Goal: Communication & Community: Ask a question

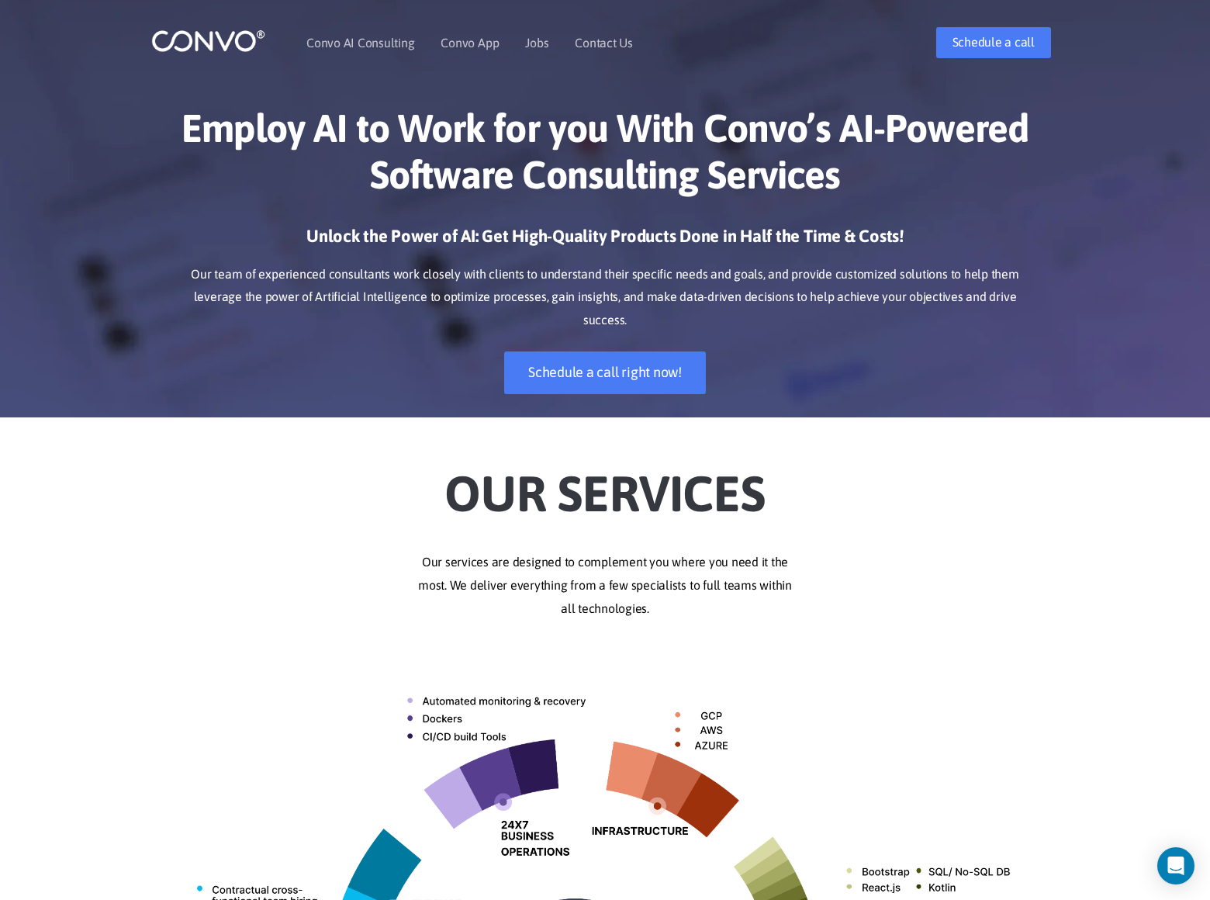
scroll to position [2892, 0]
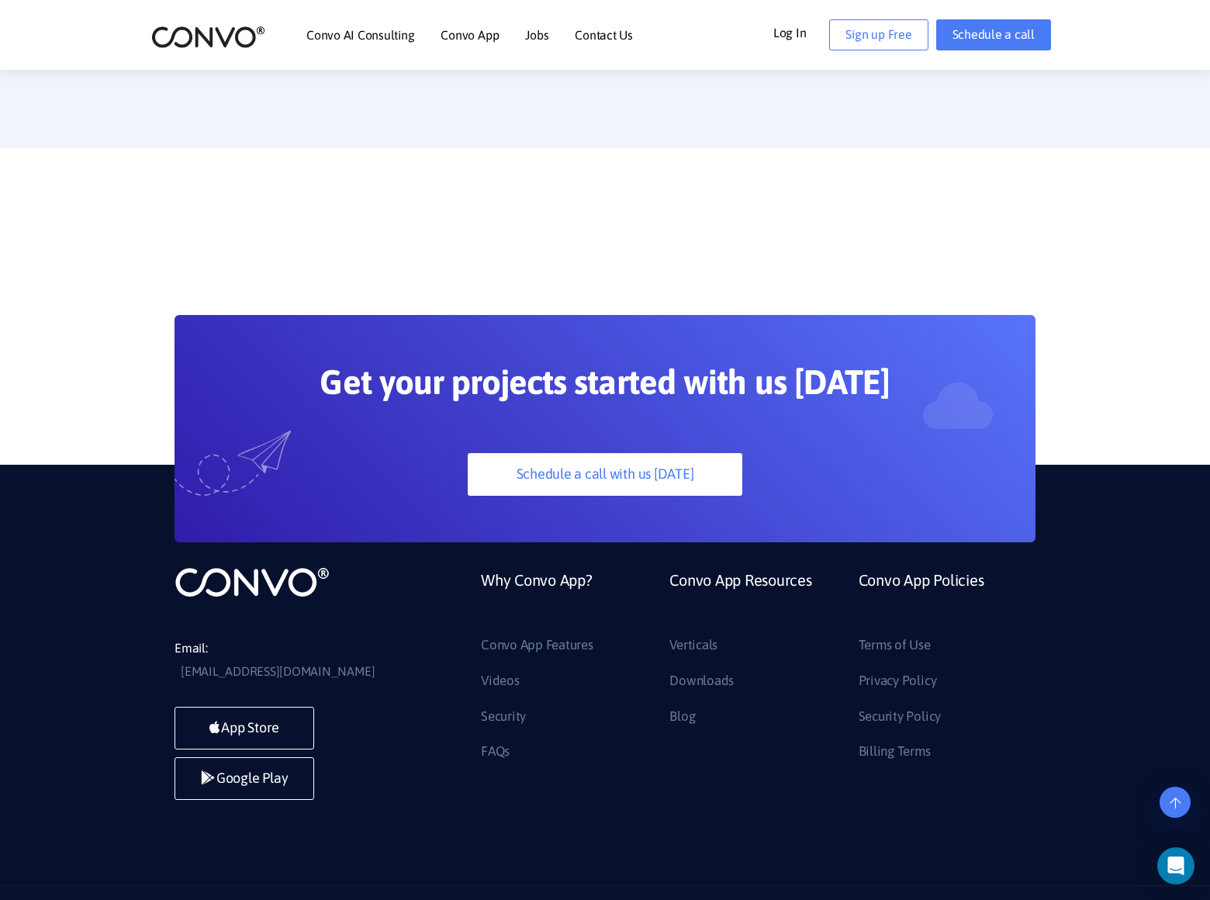
scroll to position [194, 0]
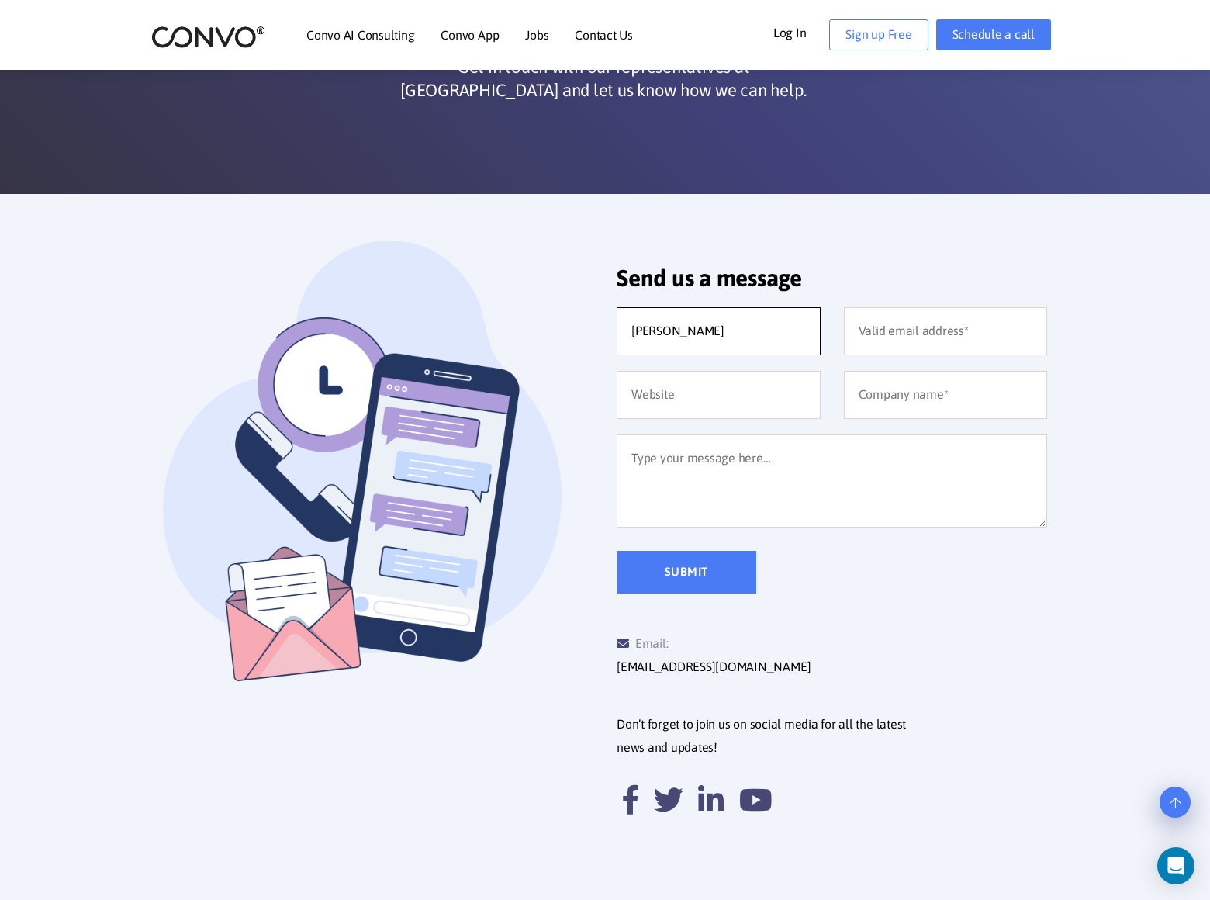
type input "Rick Stephens"
type input "rick-stephens@dominatebanners.com"
type input "https://www.dominatebanners.com"
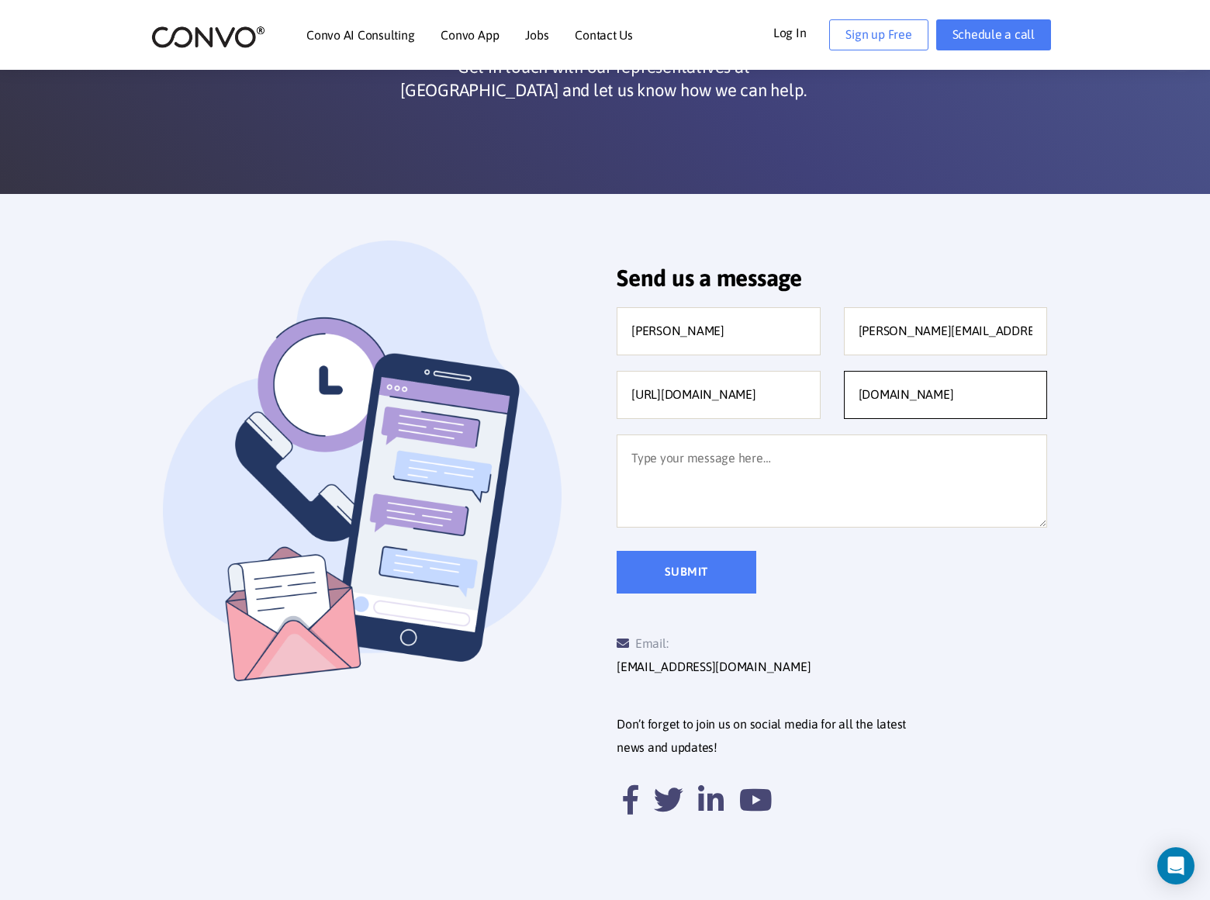
type input "DominateBanners.com"
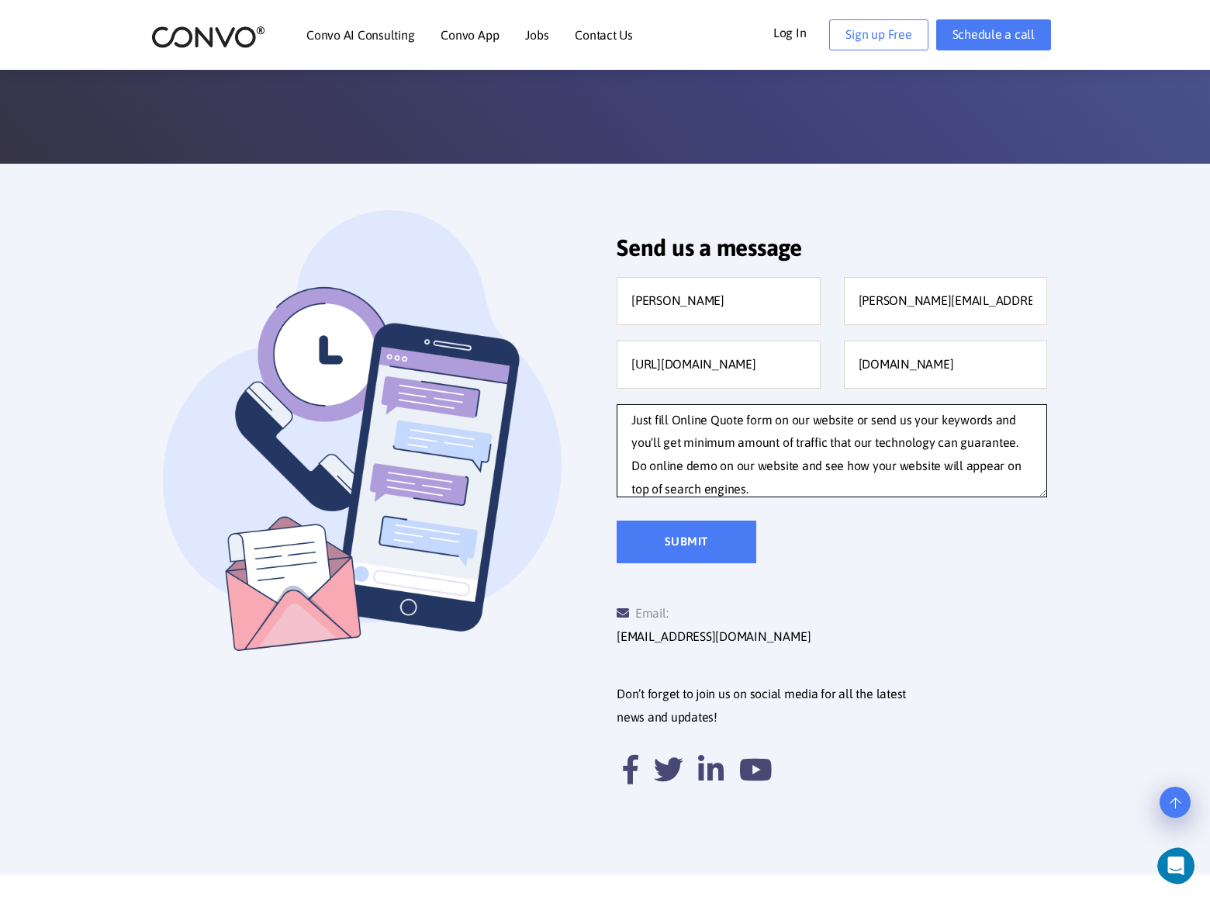
scroll to position [0, 0]
type textarea "We can place your website on top position in search engines without PPC. Just f…"
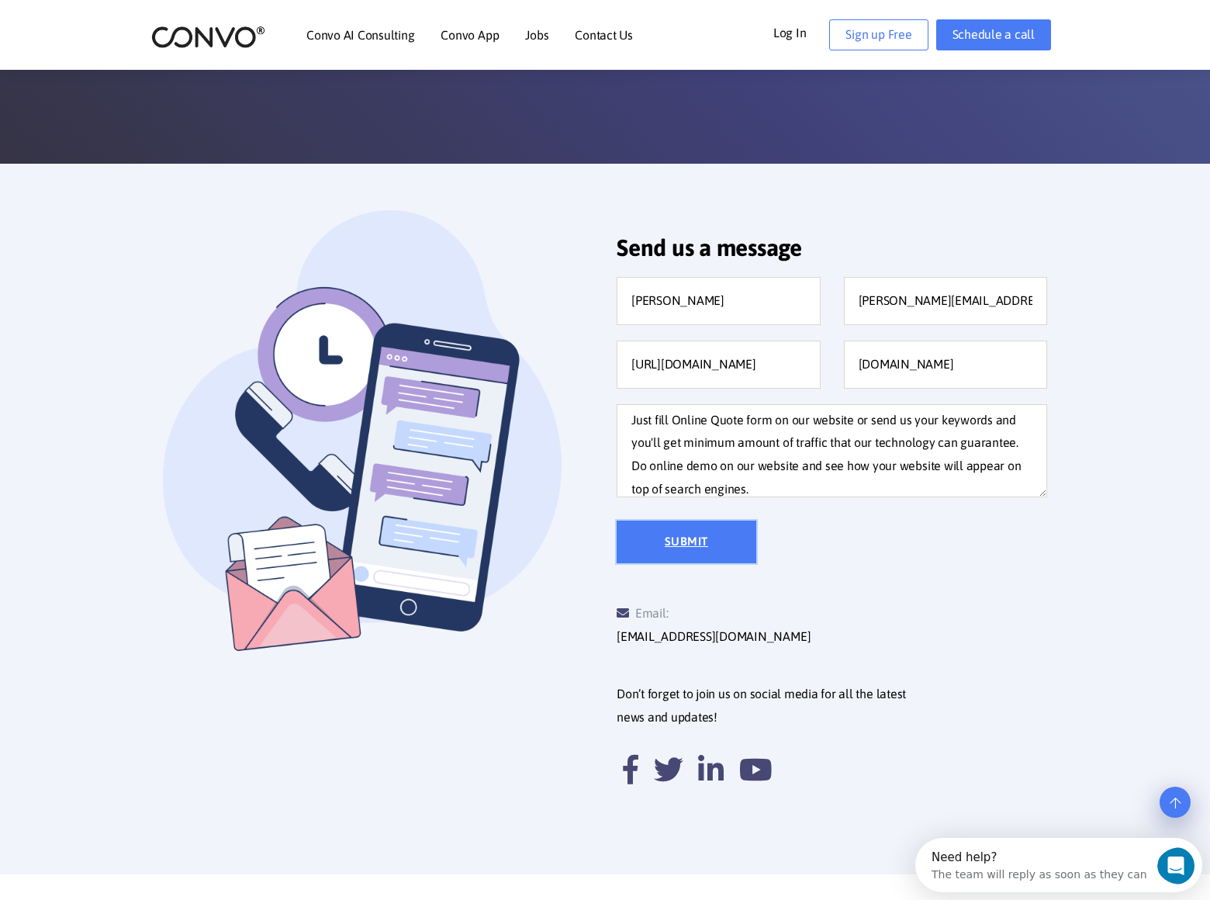
click at [687, 542] on input "Submit" at bounding box center [687, 542] width 140 height 43
